Goal: Answer question/provide support: Share knowledge or assist other users

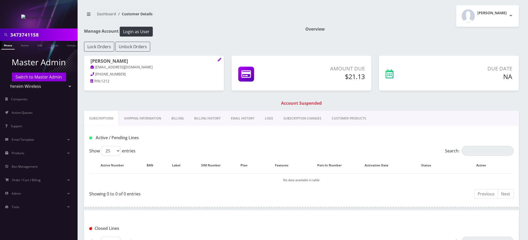
click at [50, 85] on select "Teltik Production My Link Mobile VennMobile Unlimited Advanced LTE [PERSON_NAME…" at bounding box center [39, 86] width 66 height 10
select select "23"
click at [6, 81] on select "Teltik Production My Link Mobile VennMobile Unlimited Advanced LTE Rexing Inc D…" at bounding box center [39, 86] width 66 height 10
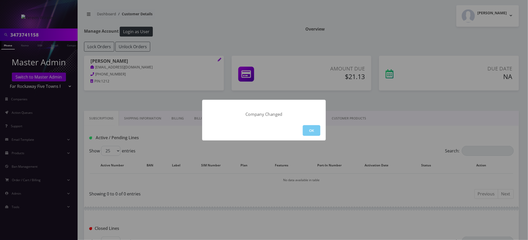
click at [311, 128] on button "OK" at bounding box center [312, 130] width 18 height 11
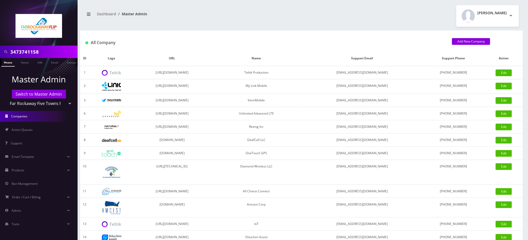
drag, startPoint x: 45, startPoint y: 52, endPoint x: 0, endPoint y: 47, distance: 45.0
click at [0, 47] on div "3473741158" at bounding box center [39, 52] width 78 height 12
type input "cooks"
click at [25, 63] on link "Name" at bounding box center [24, 62] width 13 height 9
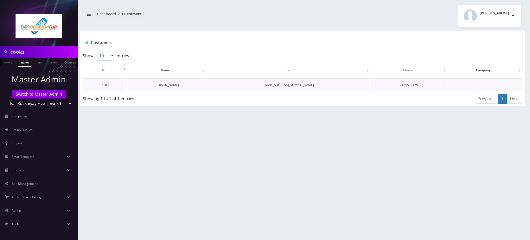
click at [171, 83] on link "chana Cooks" at bounding box center [166, 85] width 24 height 4
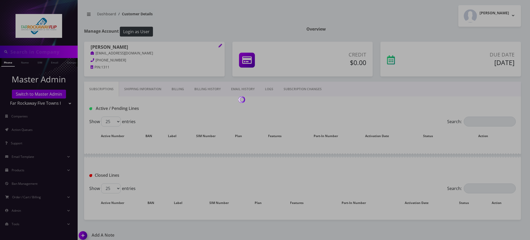
type input "cooks"
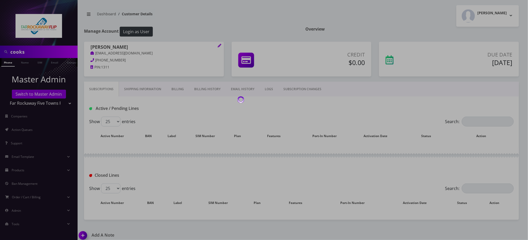
click at [209, 29] on div at bounding box center [264, 120] width 528 height 240
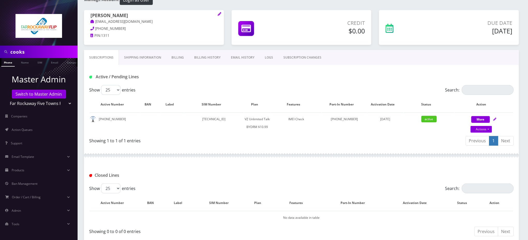
scroll to position [59, 0]
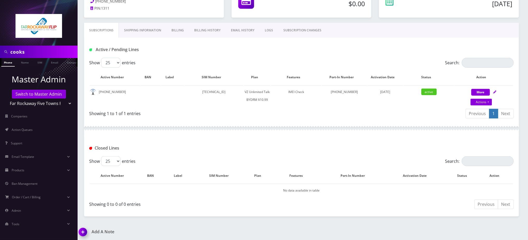
click at [83, 233] on img at bounding box center [83, 233] width 15 height 15
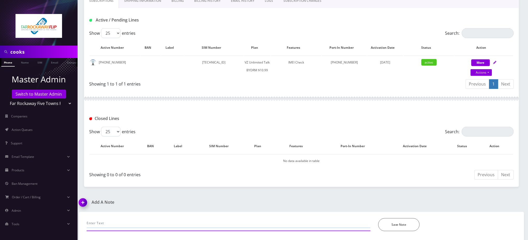
click at [122, 220] on input "text" at bounding box center [229, 223] width 284 height 10
type input "spoke with Serj"
drag, startPoint x: 122, startPoint y: 222, endPoint x: 39, endPoint y: 224, distance: 82.8
click at [40, 224] on div "cooks Phone Name SIM Email Company Customer Master Admin Switch to Master Admin…" at bounding box center [264, 76] width 528 height 329
click at [183, 86] on div "Showing 1 to 1 of 1 entries" at bounding box center [193, 83] width 208 height 8
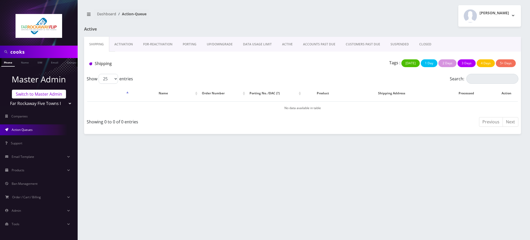
click at [39, 93] on link "Switch to Master Admin" at bounding box center [39, 93] width 54 height 9
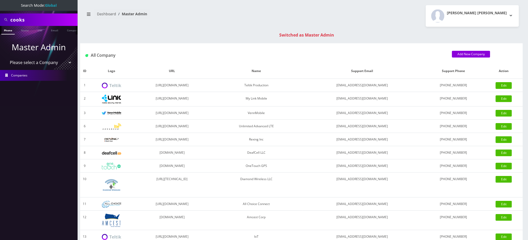
drag, startPoint x: 34, startPoint y: 20, endPoint x: 0, endPoint y: 19, distance: 33.9
click at [0, 19] on div "cooks" at bounding box center [39, 19] width 78 height 12
paste input "13472749653"
click at [14, 20] on input "13472749653" at bounding box center [43, 20] width 66 height 10
type input "3472749653"
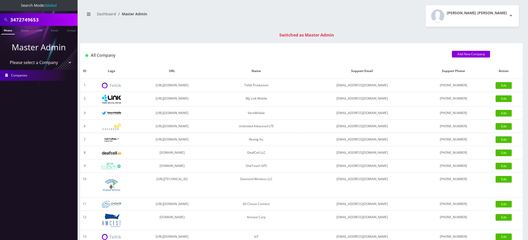
click at [6, 29] on link "Phone" at bounding box center [7, 30] width 13 height 9
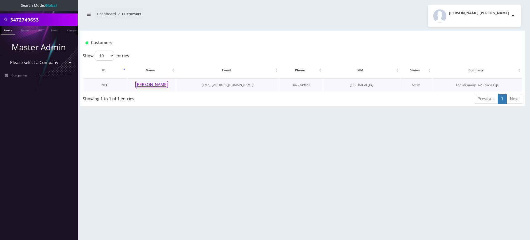
click at [153, 85] on button "[PERSON_NAME]" at bounding box center [151, 84] width 33 height 7
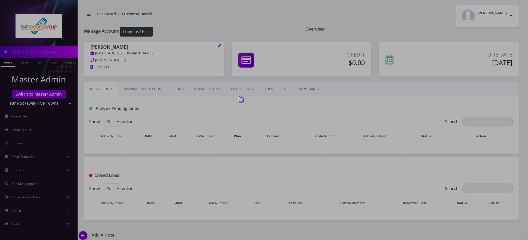
type input "3472749653"
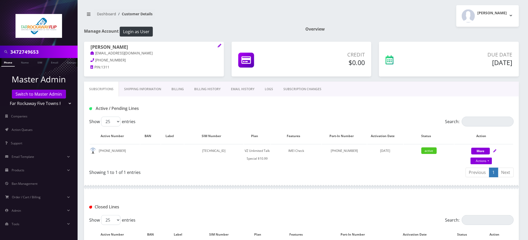
click at [235, 22] on nav "Dashboard Customer Details" at bounding box center [191, 16] width 214 height 15
drag, startPoint x: 143, startPoint y: 111, endPoint x: 96, endPoint y: 109, distance: 47.1
click at [96, 109] on div "Active / Pending Lines" at bounding box center [157, 108] width 144 height 9
click at [155, 108] on h1 "Active / Pending Lines" at bounding box center [157, 108] width 136 height 5
drag, startPoint x: 136, startPoint y: 108, endPoint x: 97, endPoint y: 103, distance: 39.0
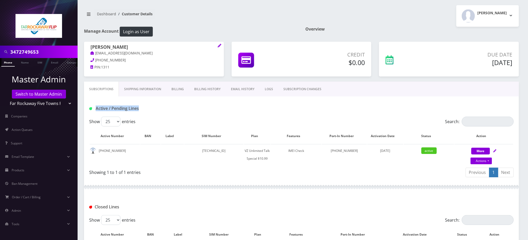
click at [97, 103] on div "Active / Pending Lines" at bounding box center [301, 106] width 435 height 20
click at [152, 110] on h1 "Active / Pending Lines" at bounding box center [157, 108] width 136 height 5
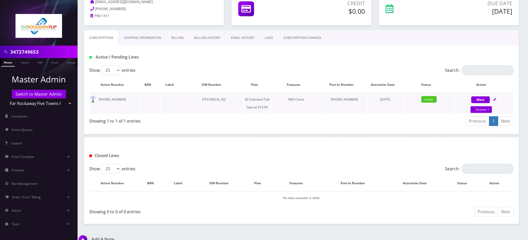
scroll to position [149, 0]
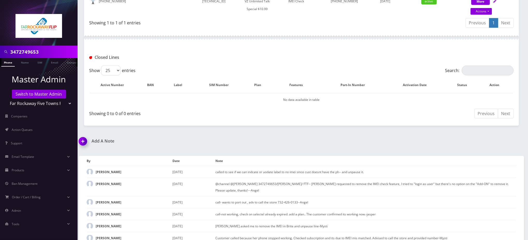
click at [228, 67] on div "Show 25 50 100 250 500 entries" at bounding box center [248, 70] width 319 height 10
click at [450, 143] on div "Add A Note *Please Enter Note Save Note By Date Note [PERSON_NAME] [DATE]" at bounding box center [301, 192] width 453 height 109
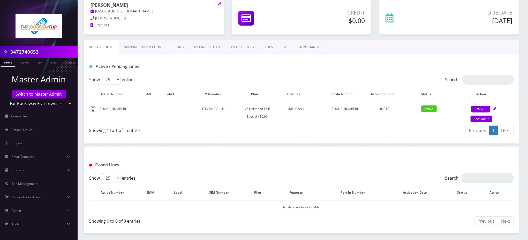
scroll to position [11, 0]
